Goal: Navigation & Orientation: Find specific page/section

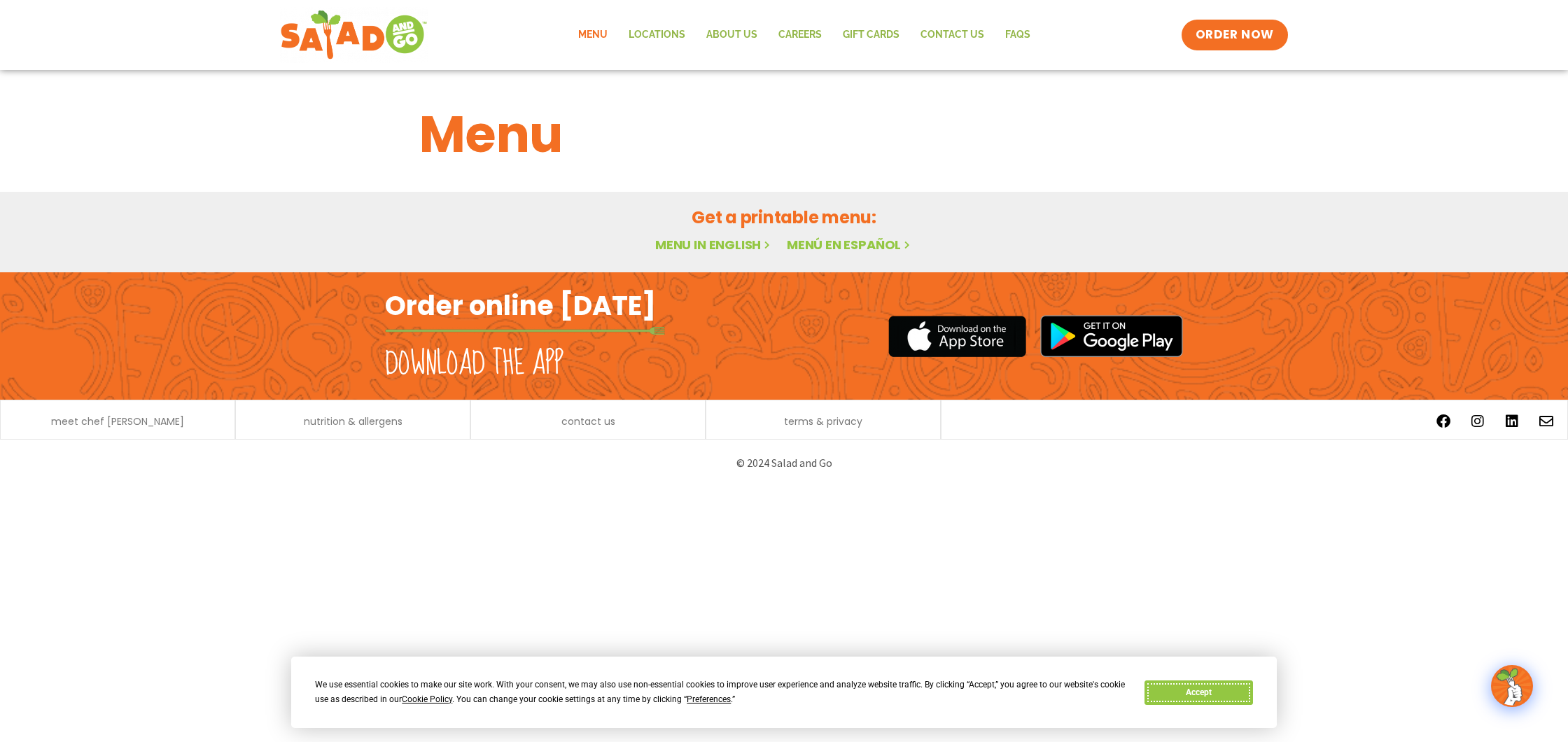
click at [1211, 690] on button "Accept" at bounding box center [1199, 693] width 108 height 25
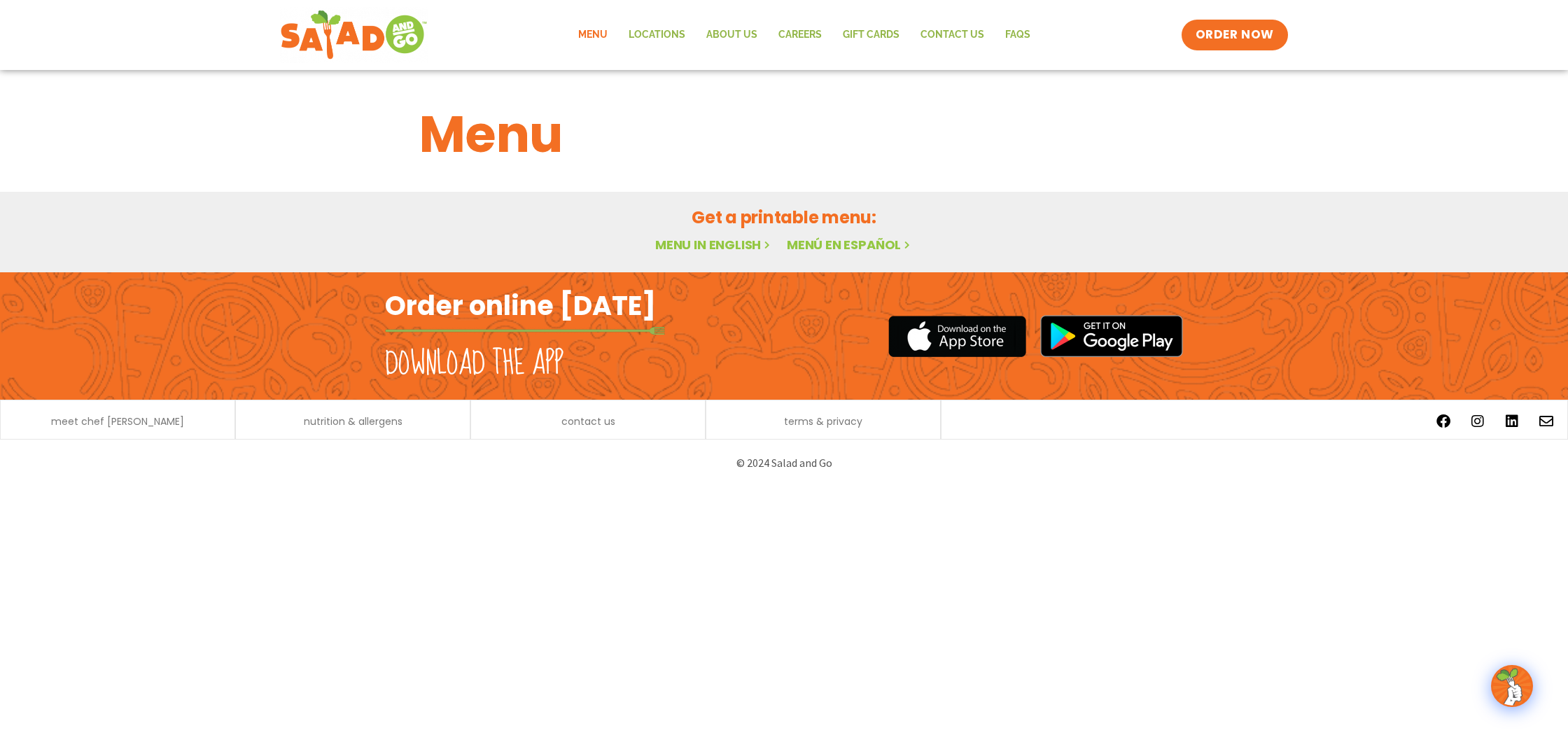
click at [732, 248] on link "Menu in English" at bounding box center [714, 245] width 118 height 17
click at [1225, 23] on link "ORDER NOW" at bounding box center [1235, 35] width 118 height 33
